Goal: Entertainment & Leisure: Browse casually

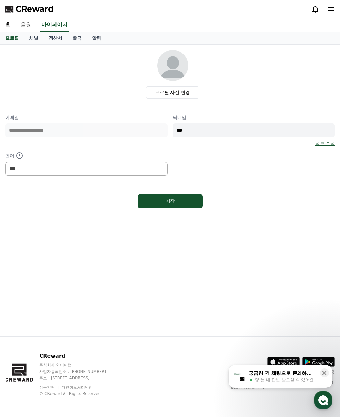
select select "**********"
click at [313, 9] on icon at bounding box center [316, 9] width 8 height 8
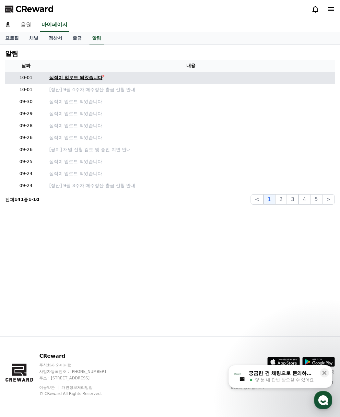
click at [71, 78] on div "실적이 업로드 되었습니다" at bounding box center [75, 77] width 53 height 7
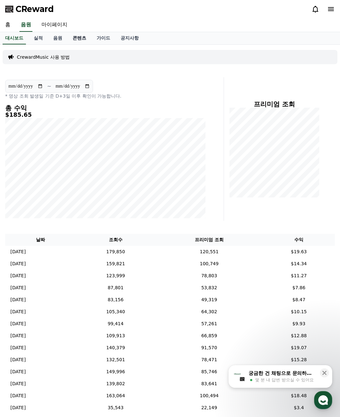
drag, startPoint x: 57, startPoint y: 39, endPoint x: 80, endPoint y: 42, distance: 23.2
click at [57, 39] on link "음원" at bounding box center [57, 38] width 19 height 12
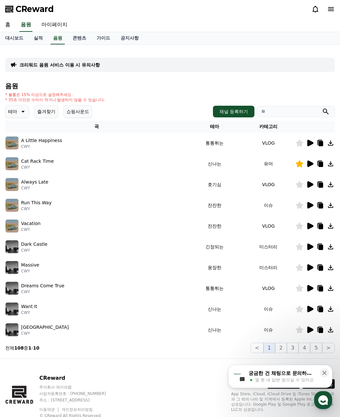
drag, startPoint x: 49, startPoint y: 113, endPoint x: 81, endPoint y: 110, distance: 32.6
click at [50, 113] on button "즐겨찾기" at bounding box center [46, 111] width 24 height 13
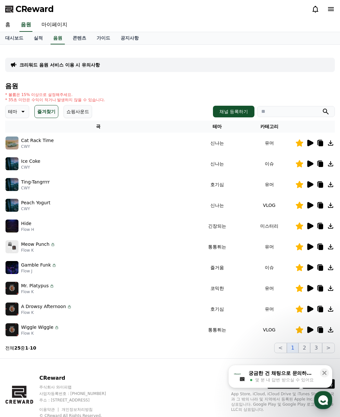
click at [309, 142] on icon at bounding box center [311, 143] width 6 height 6
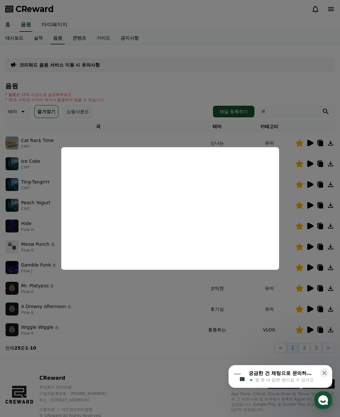
click at [20, 368] on button "close modal" at bounding box center [170, 208] width 340 height 417
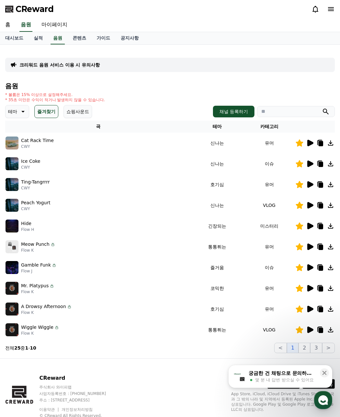
click at [311, 183] on icon at bounding box center [311, 184] width 6 height 6
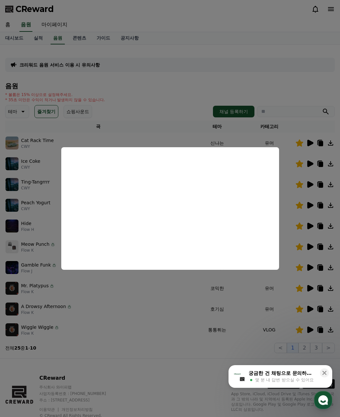
drag, startPoint x: 127, startPoint y: 295, endPoint x: 125, endPoint y: 288, distance: 7.2
click at [126, 293] on button "close modal" at bounding box center [170, 208] width 340 height 417
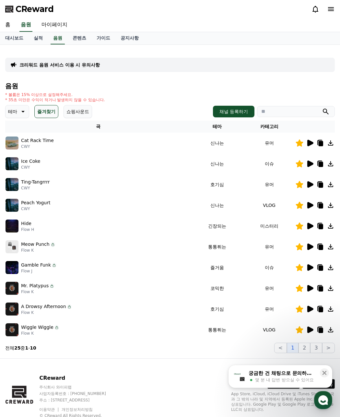
click at [308, 208] on icon at bounding box center [310, 206] width 8 height 8
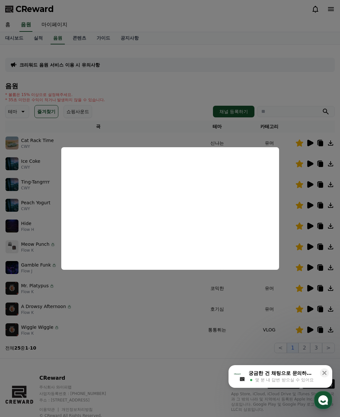
click at [180, 324] on button "close modal" at bounding box center [170, 208] width 340 height 417
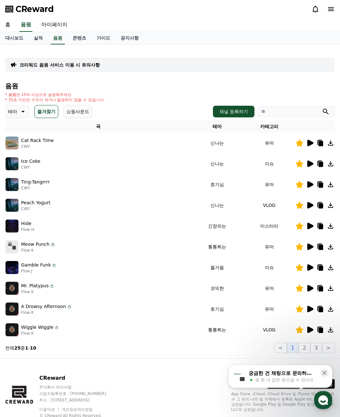
click at [48, 115] on button "즐겨찾기" at bounding box center [46, 111] width 24 height 13
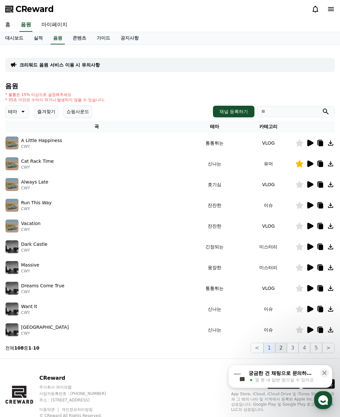
click at [282, 351] on button "2" at bounding box center [282, 348] width 12 height 10
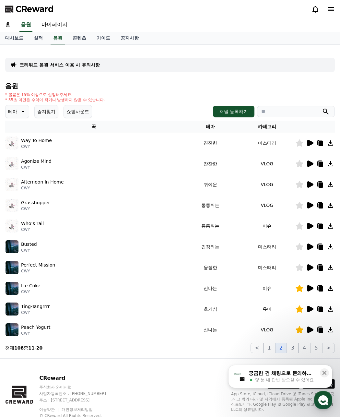
click at [312, 205] on icon at bounding box center [311, 205] width 6 height 6
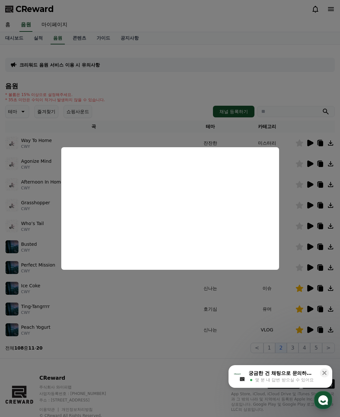
click at [307, 229] on button "close modal" at bounding box center [170, 208] width 340 height 417
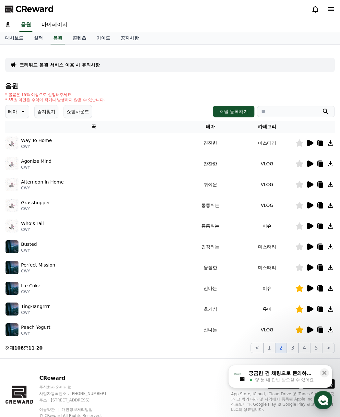
click at [308, 227] on icon at bounding box center [311, 226] width 6 height 6
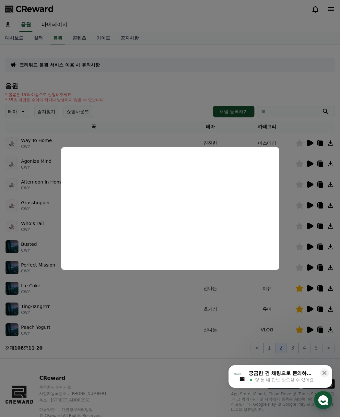
click at [311, 288] on button "close modal" at bounding box center [170, 208] width 340 height 417
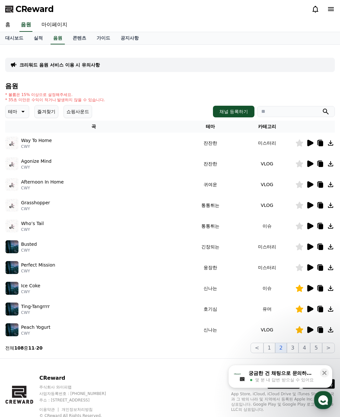
click at [310, 288] on icon at bounding box center [311, 288] width 6 height 6
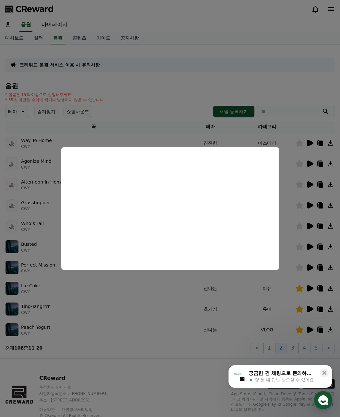
click at [308, 309] on button "close modal" at bounding box center [170, 208] width 340 height 417
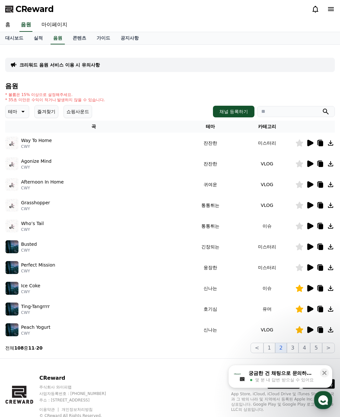
click at [309, 308] on icon at bounding box center [311, 309] width 6 height 6
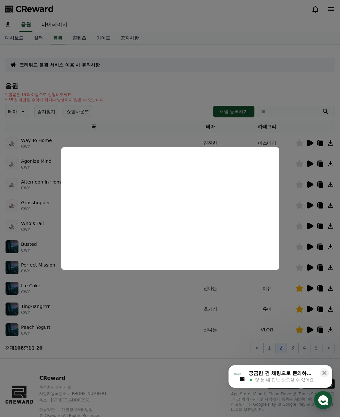
click at [187, 359] on button "close modal" at bounding box center [170, 208] width 340 height 417
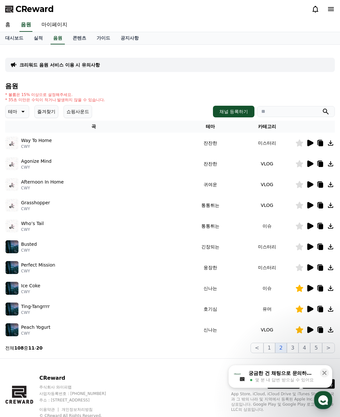
click at [48, 110] on button "즐겨찾기" at bounding box center [46, 111] width 24 height 13
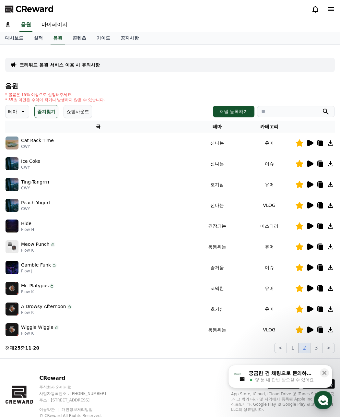
drag, startPoint x: 317, startPoint y: 349, endPoint x: 315, endPoint y: 334, distance: 15.0
click at [315, 334] on div "음원 * 볼륨은 15% 이상으로 설정해주세요. * 35초 미만은 수익이 적거나 발생하지 않을 수 있습니다. 테마 즐겨찾기 쇼핑사운드 채널 등록…" at bounding box center [170, 217] width 330 height 271
click at [311, 248] on icon at bounding box center [311, 247] width 6 height 6
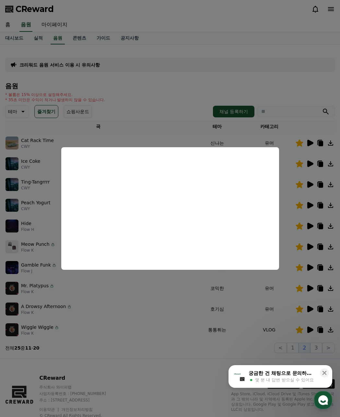
click at [239, 337] on button "close modal" at bounding box center [170, 208] width 340 height 417
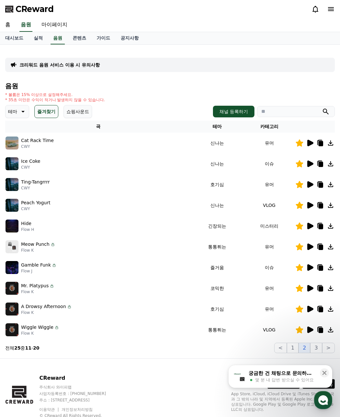
drag, startPoint x: 317, startPoint y: 351, endPoint x: 318, endPoint y: 342, distance: 8.8
click at [318, 348] on button "3" at bounding box center [317, 348] width 12 height 10
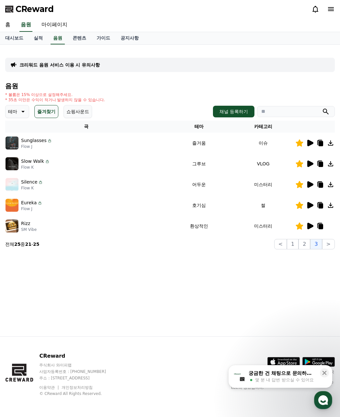
click at [312, 204] on icon at bounding box center [310, 206] width 8 height 8
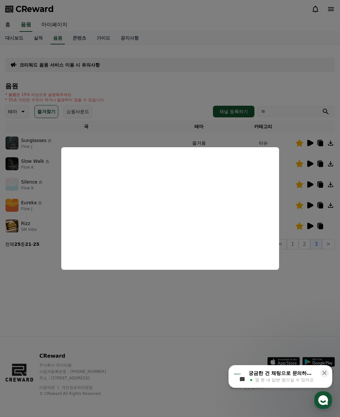
click at [322, 207] on button "close modal" at bounding box center [170, 208] width 340 height 417
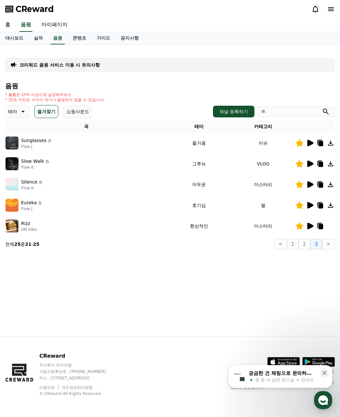
click at [322, 207] on icon at bounding box center [321, 205] width 5 height 5
drag, startPoint x: 151, startPoint y: 295, endPoint x: 151, endPoint y: 288, distance: 6.8
click at [151, 295] on div "크리워드 음원 서비스 이용 시 유의사항 음원 * 볼륨은 15% 이상으로 설정해주세요. * 35초 미만은 수익이 적거나 발생하지 않을 수 있습니…" at bounding box center [170, 191] width 340 height 292
click at [19, 41] on link "대시보드" at bounding box center [14, 38] width 29 height 12
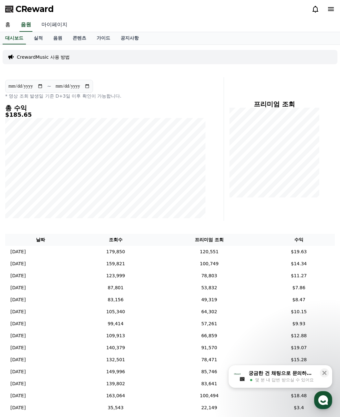
click at [55, 25] on link "마이페이지" at bounding box center [54, 25] width 36 height 14
select select "**********"
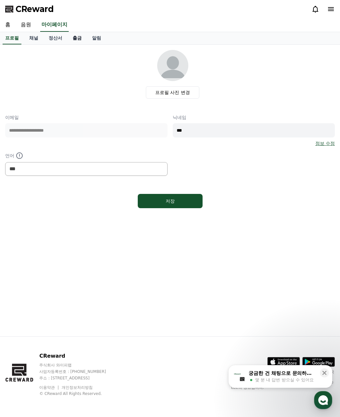
click at [84, 43] on link "출금" at bounding box center [76, 38] width 19 height 12
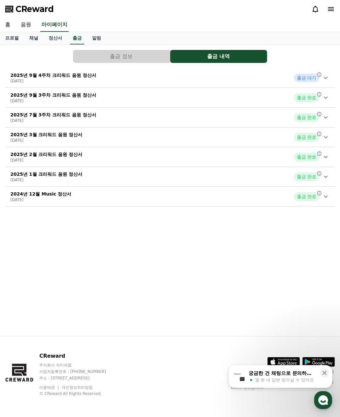
click at [327, 79] on icon at bounding box center [326, 78] width 8 height 8
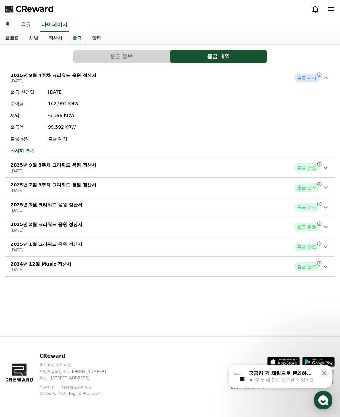
click at [327, 79] on icon at bounding box center [326, 78] width 8 height 8
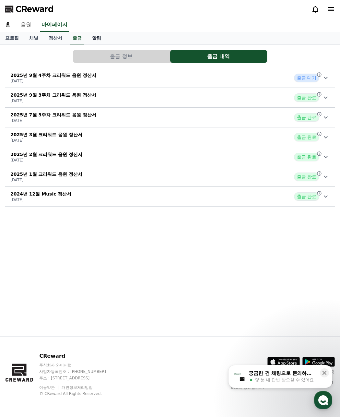
click at [97, 37] on link "알림" at bounding box center [96, 38] width 19 height 12
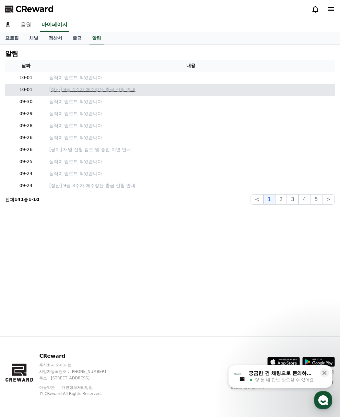
click at [79, 88] on p "[정산] 9월 4주차 매주정산 출금 신청 안내" at bounding box center [190, 89] width 283 height 7
